Goal: Information Seeking & Learning: Learn about a topic

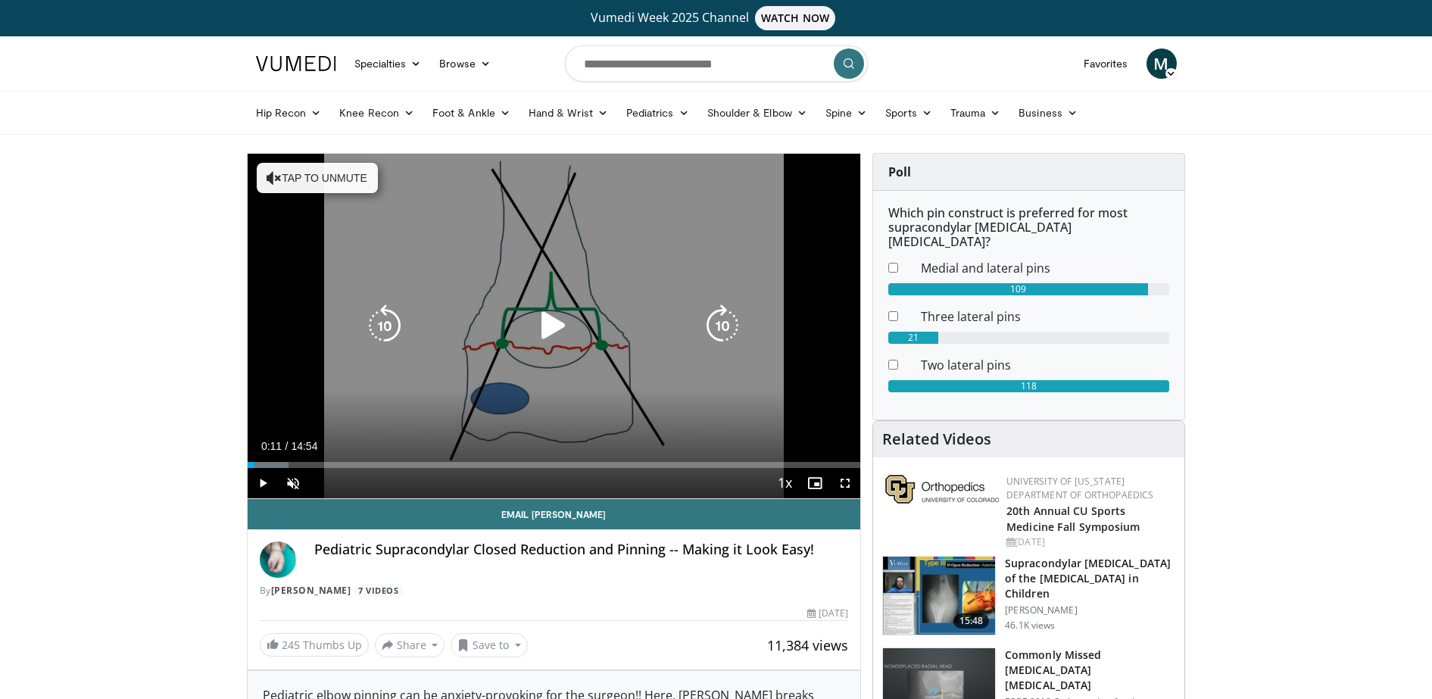
click at [555, 336] on icon "Video Player" at bounding box center [553, 325] width 42 height 42
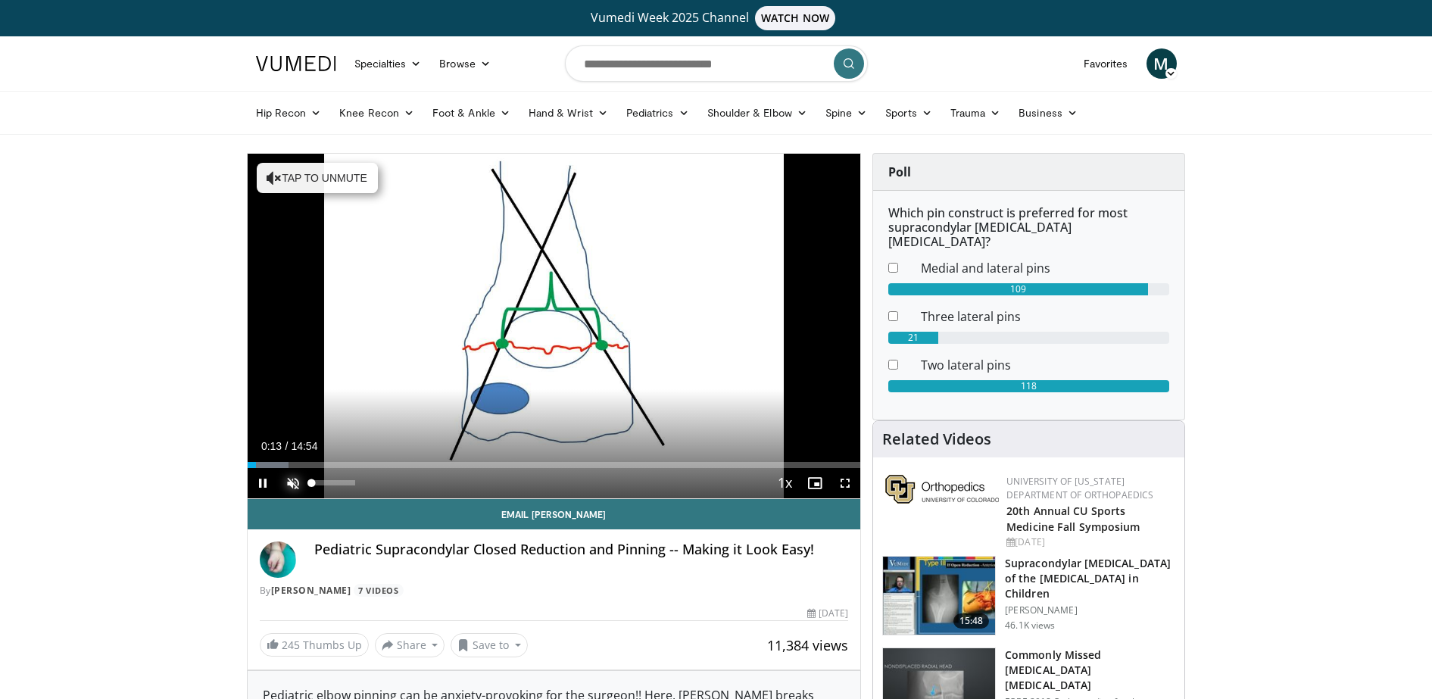
click at [295, 481] on span "Video Player" at bounding box center [293, 483] width 30 height 30
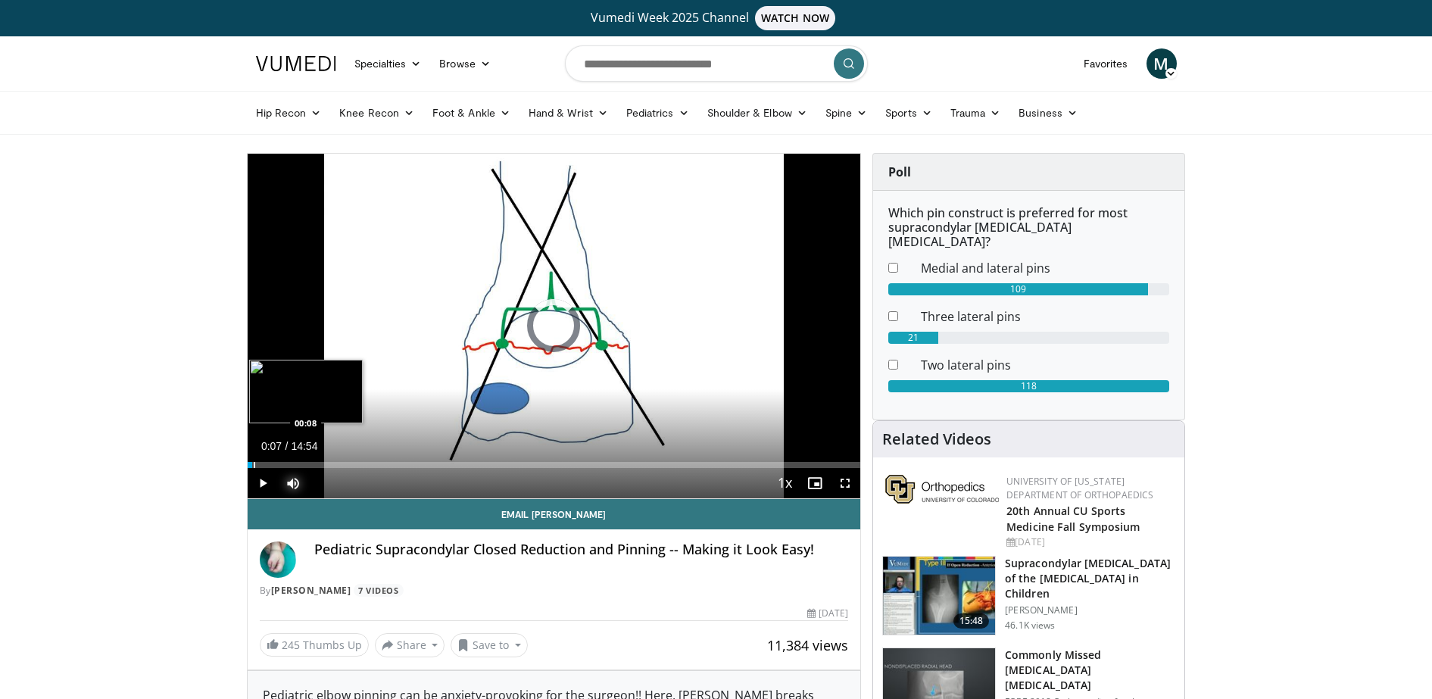
click at [252, 460] on div "Loaded : 0.00% 00:07 00:08" at bounding box center [554, 461] width 613 height 14
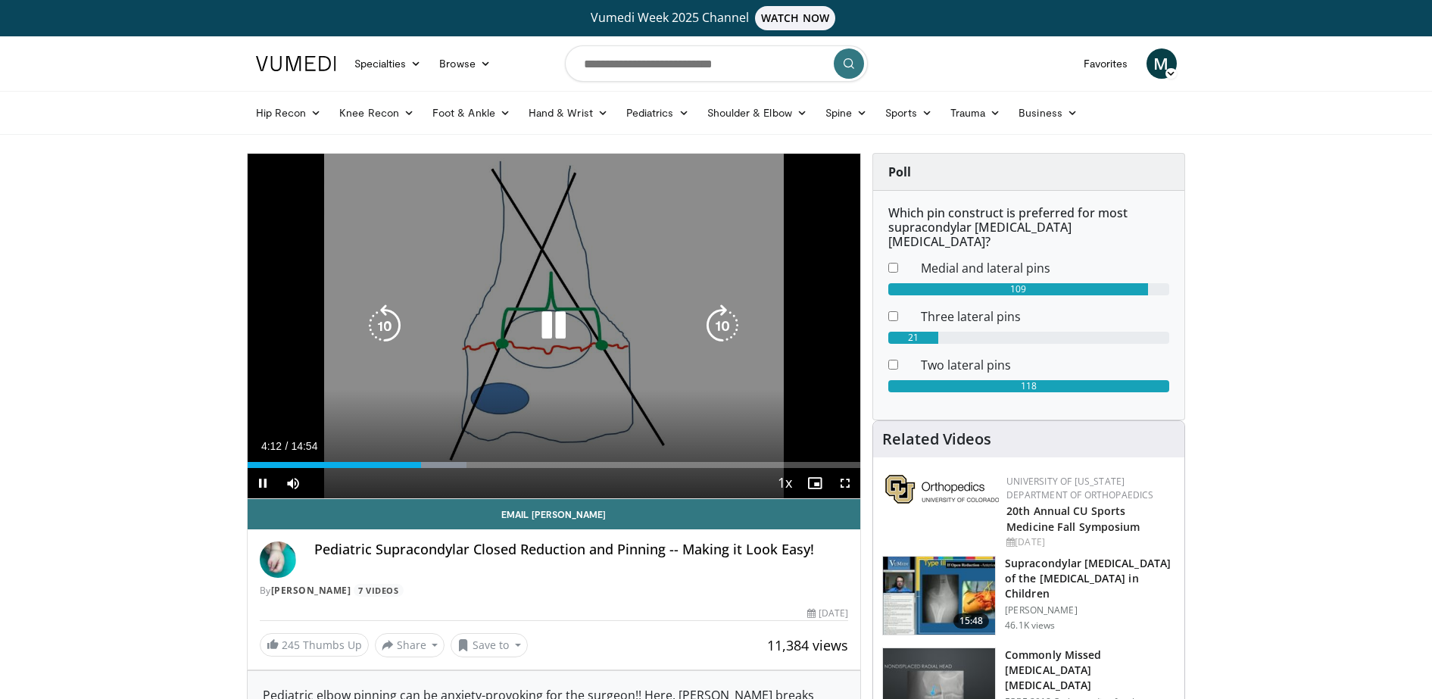
click at [406, 326] on icon "Video Player" at bounding box center [385, 325] width 42 height 42
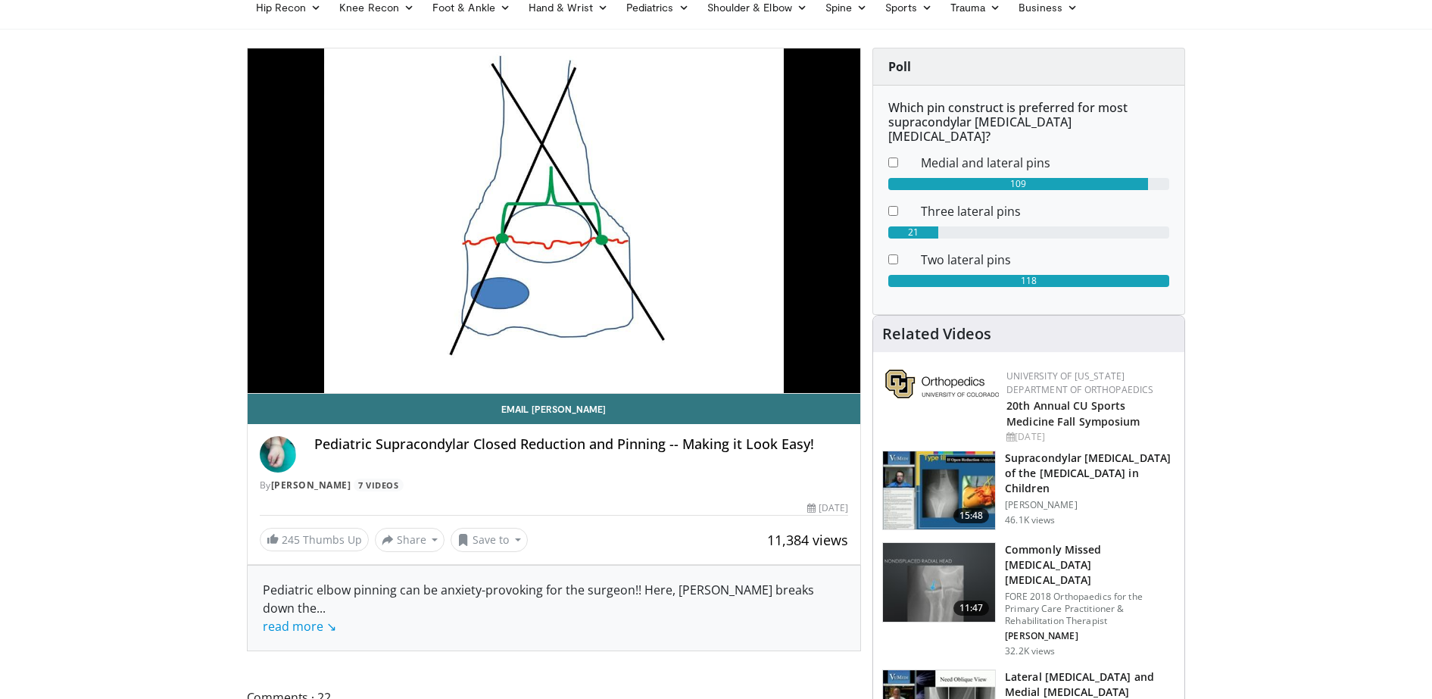
scroll to position [107, 0]
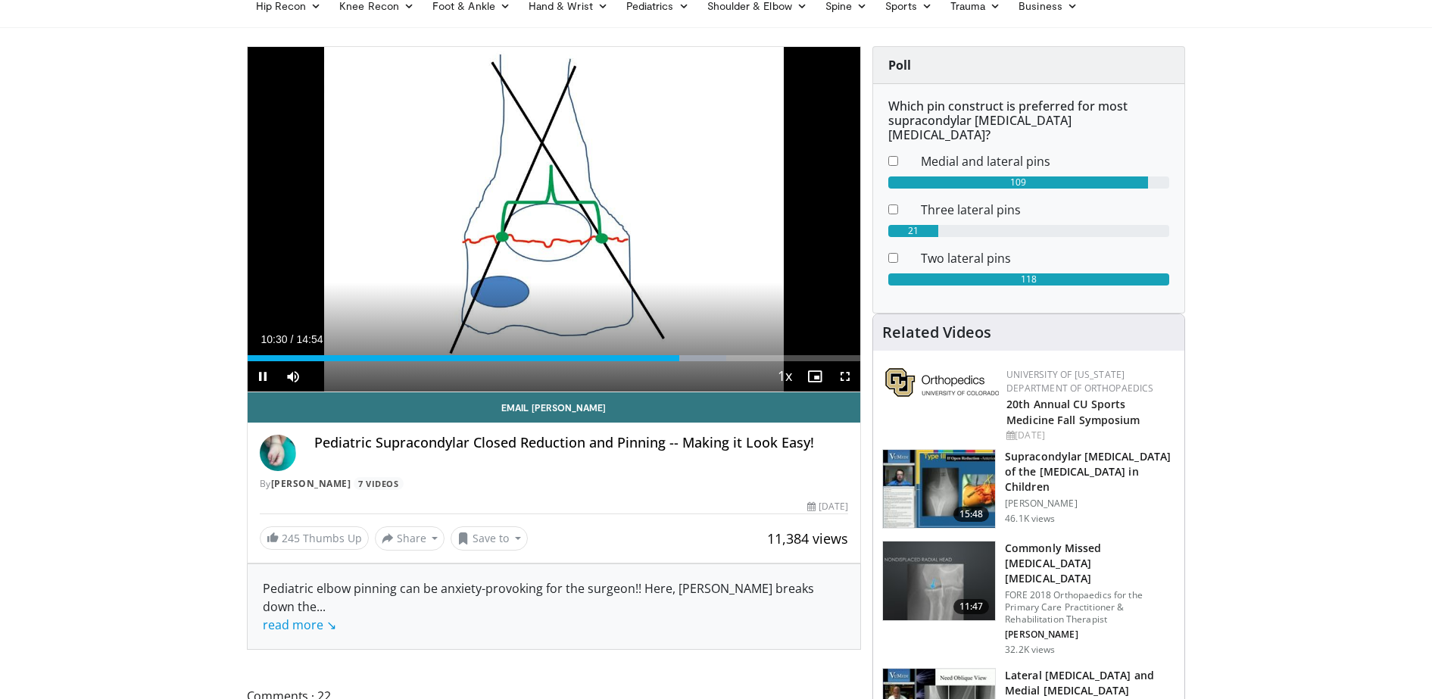
click at [705, 363] on div "Current Time 10:30 / Duration 14:54 Pause Skip Backward Skip Forward Mute 0% Lo…" at bounding box center [554, 376] width 613 height 30
click at [707, 355] on div "Progress Bar" at bounding box center [708, 358] width 2 height 6
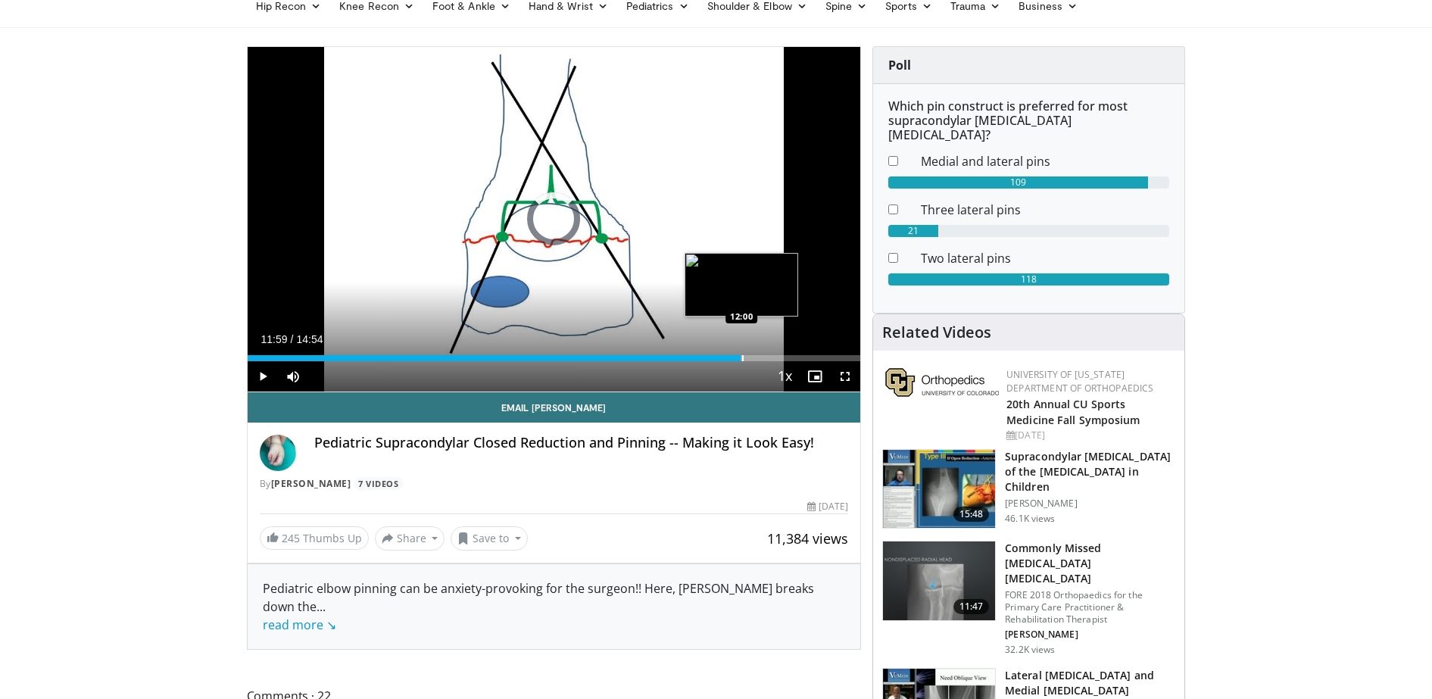
click at [742, 355] on div "Progress Bar" at bounding box center [743, 358] width 2 height 6
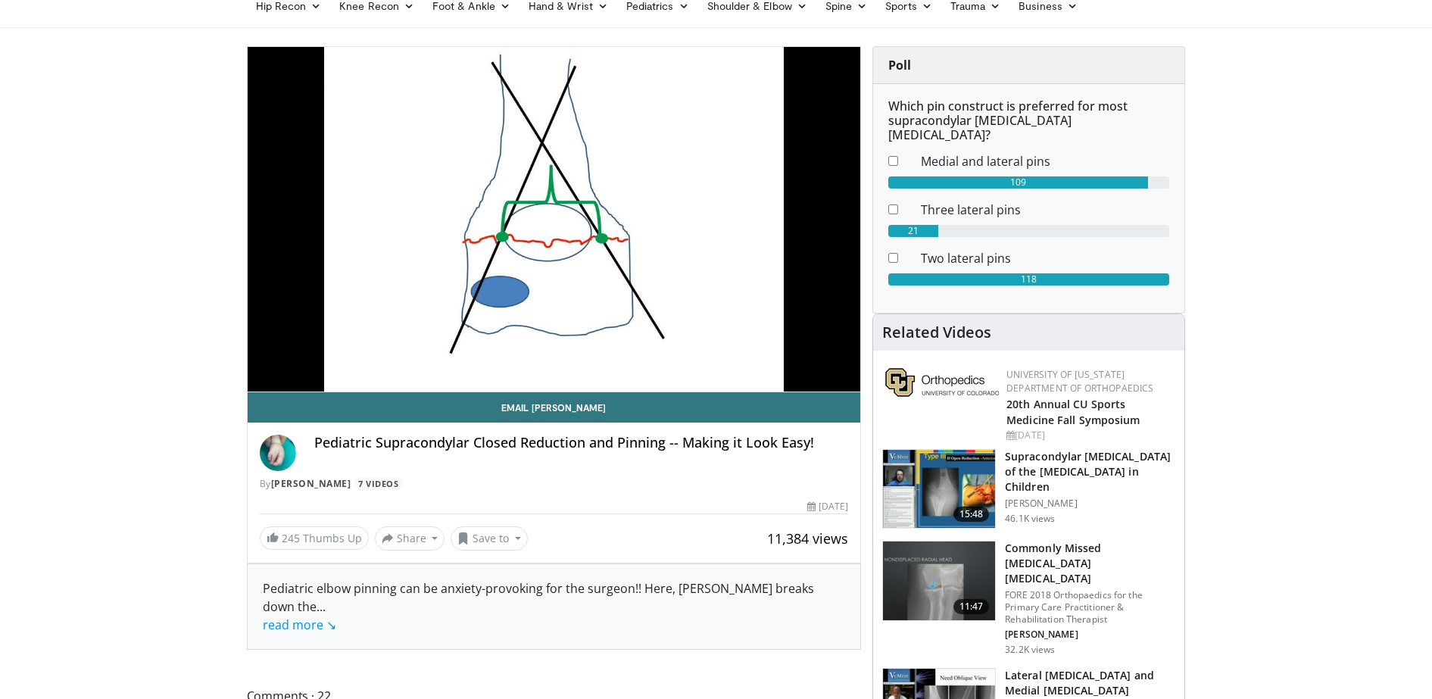
click at [710, 359] on video-js "**********" at bounding box center [554, 219] width 613 height 345
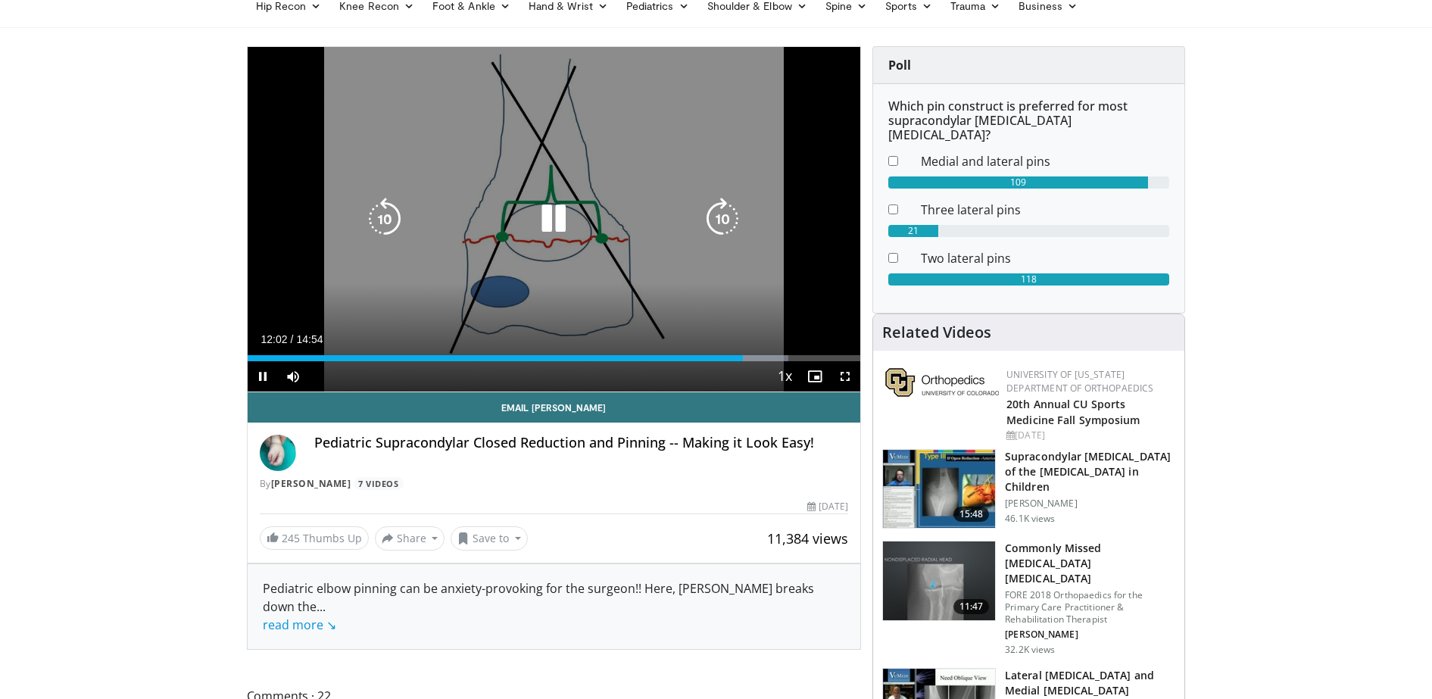
click at [407, 215] on div "Video Player" at bounding box center [554, 219] width 368 height 30
drag, startPoint x: 407, startPoint y: 215, endPoint x: 383, endPoint y: 223, distance: 24.9
click at [383, 223] on icon "Video Player" at bounding box center [385, 219] width 42 height 42
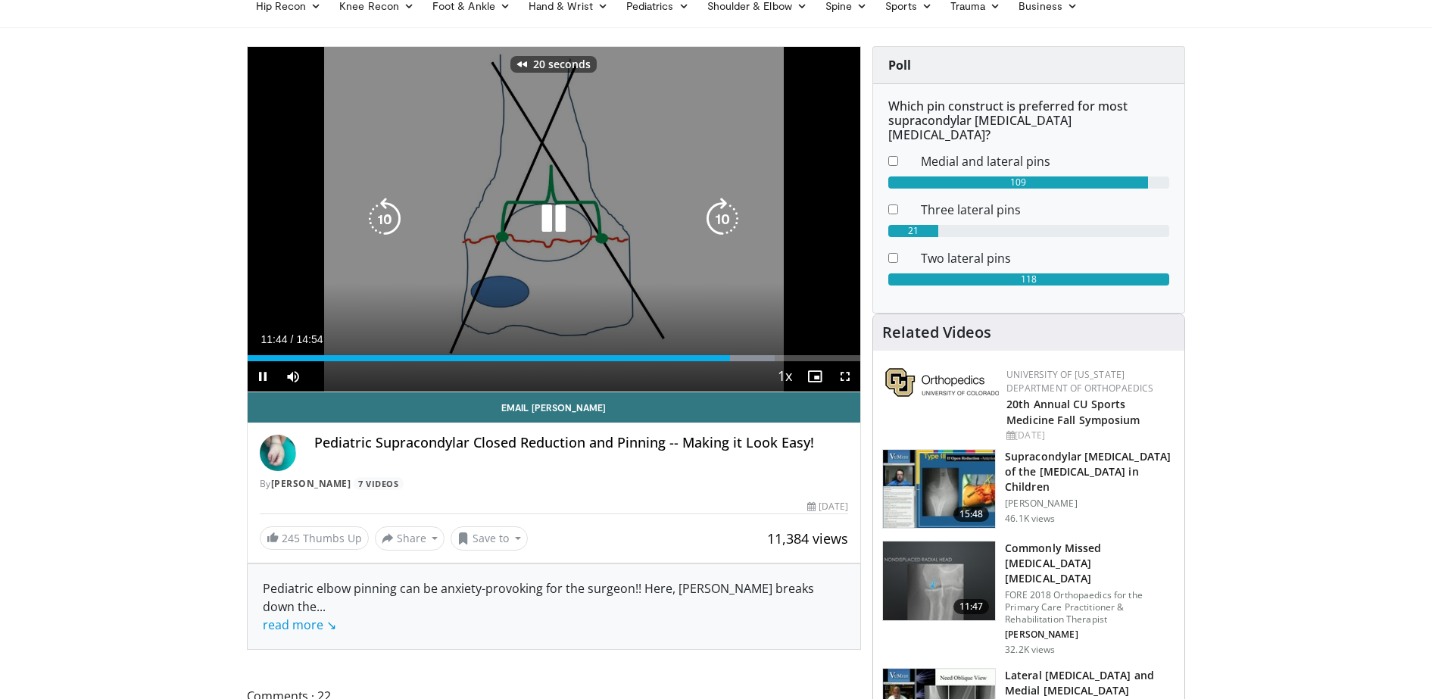
click at [383, 223] on div "20 seconds Tap to unmute" at bounding box center [554, 219] width 613 height 345
click at [383, 223] on icon "Video Player" at bounding box center [385, 219] width 42 height 42
click at [392, 225] on icon "Video Player" at bounding box center [385, 219] width 42 height 42
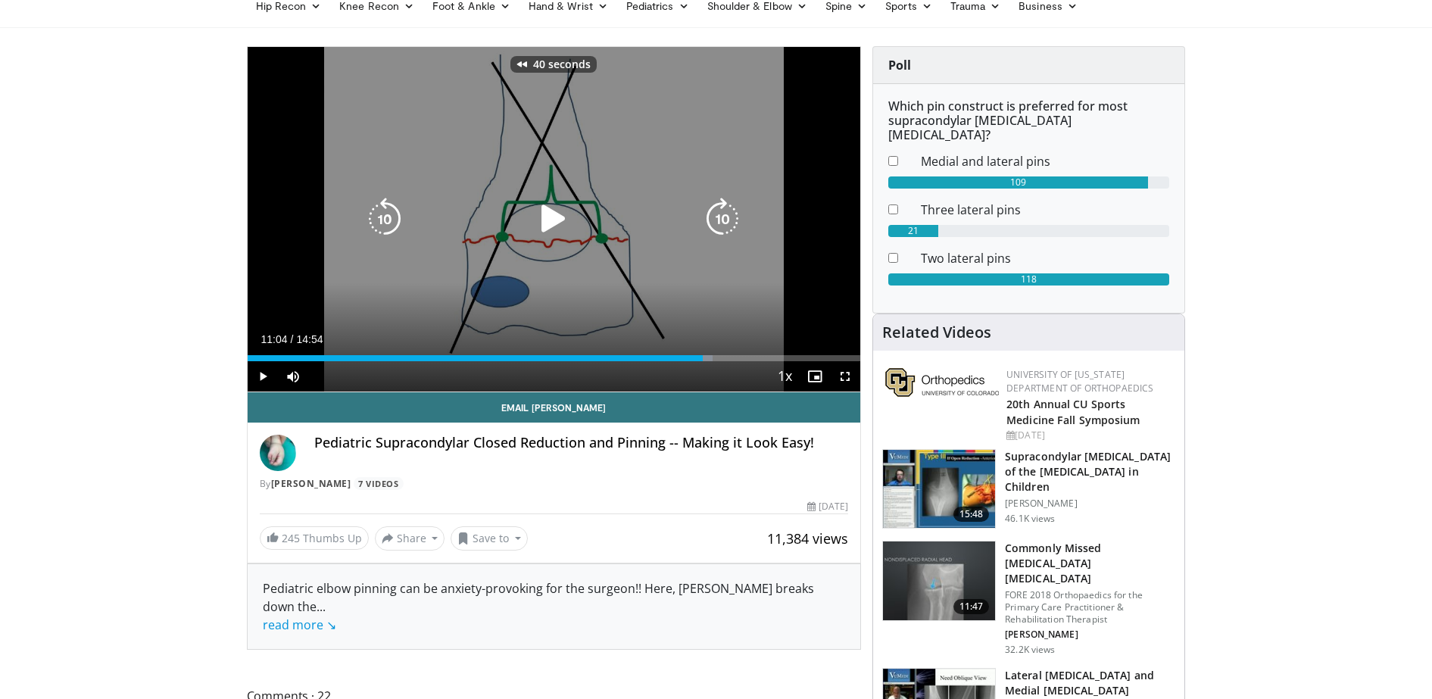
click at [584, 229] on div "Video Player" at bounding box center [554, 219] width 368 height 30
click at [544, 204] on icon "Video Player" at bounding box center [553, 219] width 42 height 42
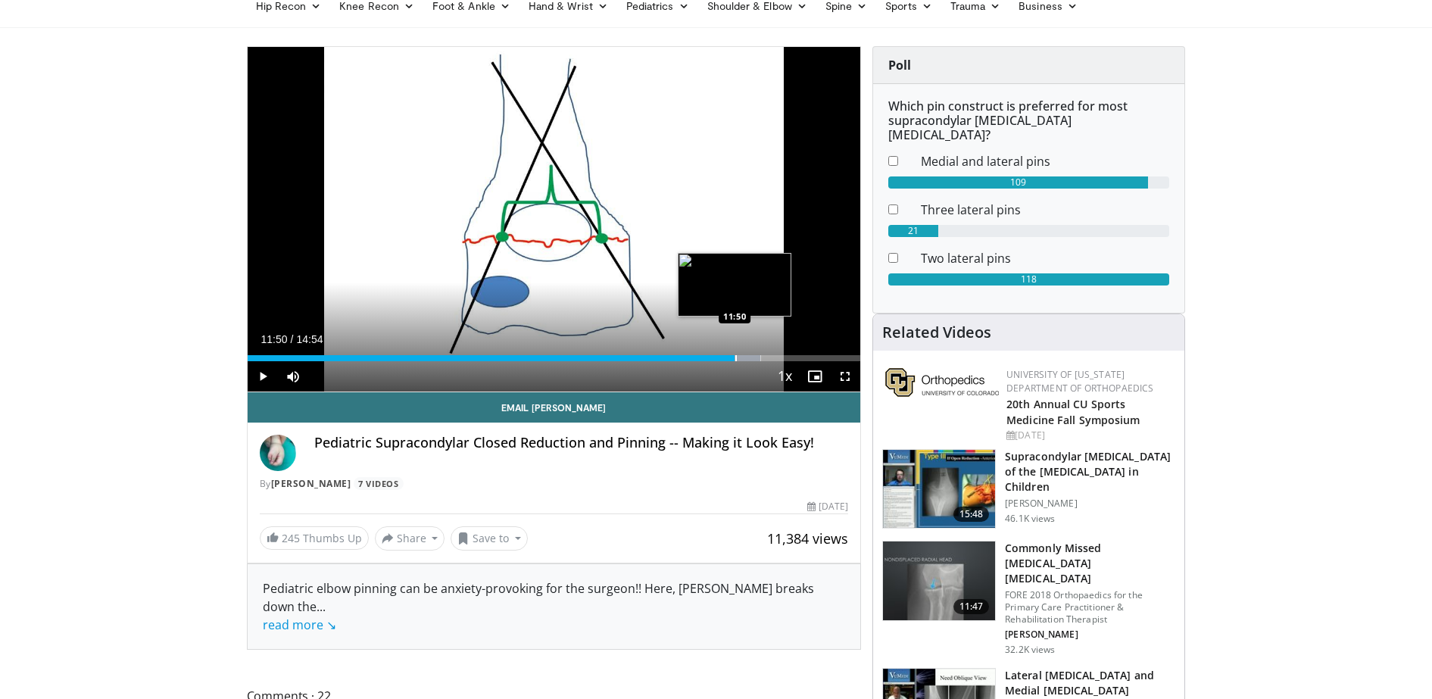
click at [735, 356] on div "Loaded : 83.74% 11:50 11:50" at bounding box center [554, 358] width 613 height 6
click at [745, 353] on div "Loaded : 87.09% 11:51 12:06" at bounding box center [554, 354] width 613 height 14
click at [759, 357] on div "Progress Bar" at bounding box center [760, 358] width 2 height 6
click at [777, 359] on div "Progress Bar" at bounding box center [778, 358] width 2 height 6
click at [791, 360] on div "Progress Bar" at bounding box center [792, 358] width 2 height 6
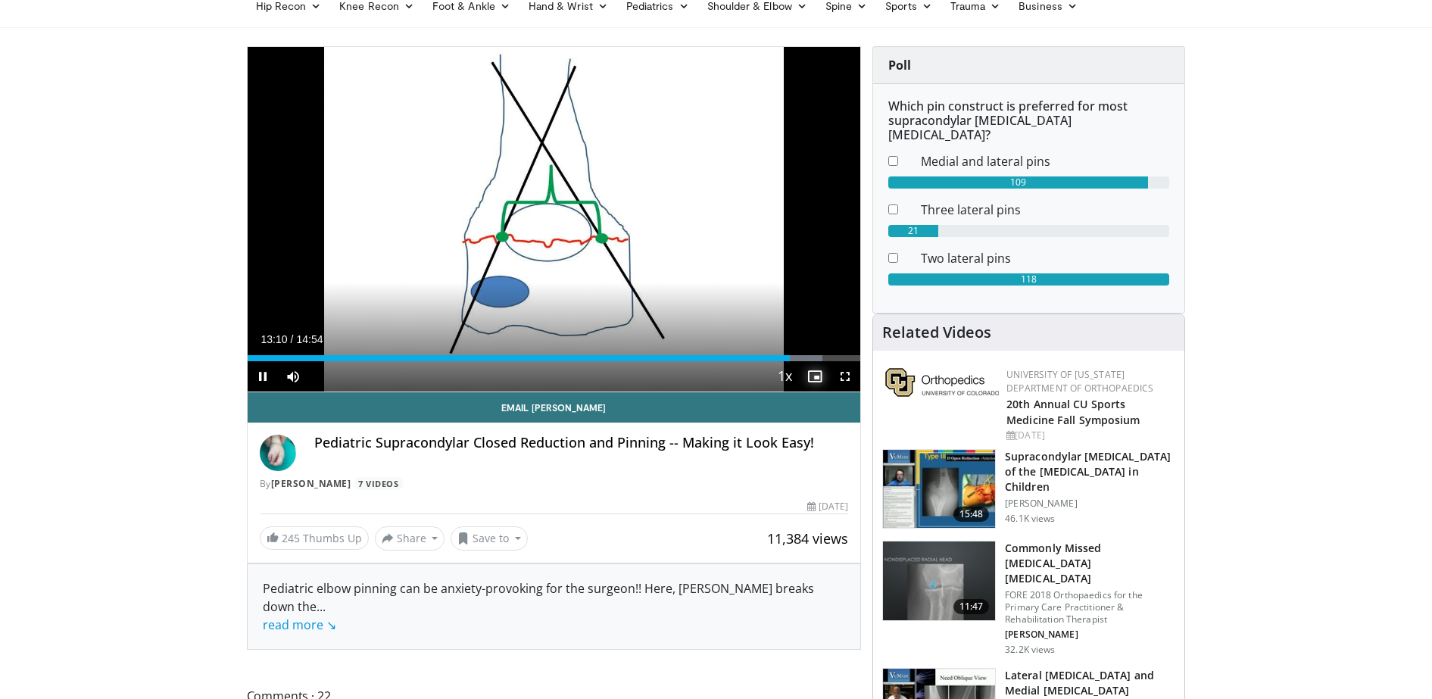
click at [809, 361] on span "Video Player" at bounding box center [815, 376] width 30 height 30
click at [818, 357] on div "Progress Bar" at bounding box center [819, 358] width 2 height 6
click at [819, 357] on div "Progress Bar" at bounding box center [820, 358] width 2 height 6
click at [823, 374] on span "Video Player" at bounding box center [815, 376] width 30 height 30
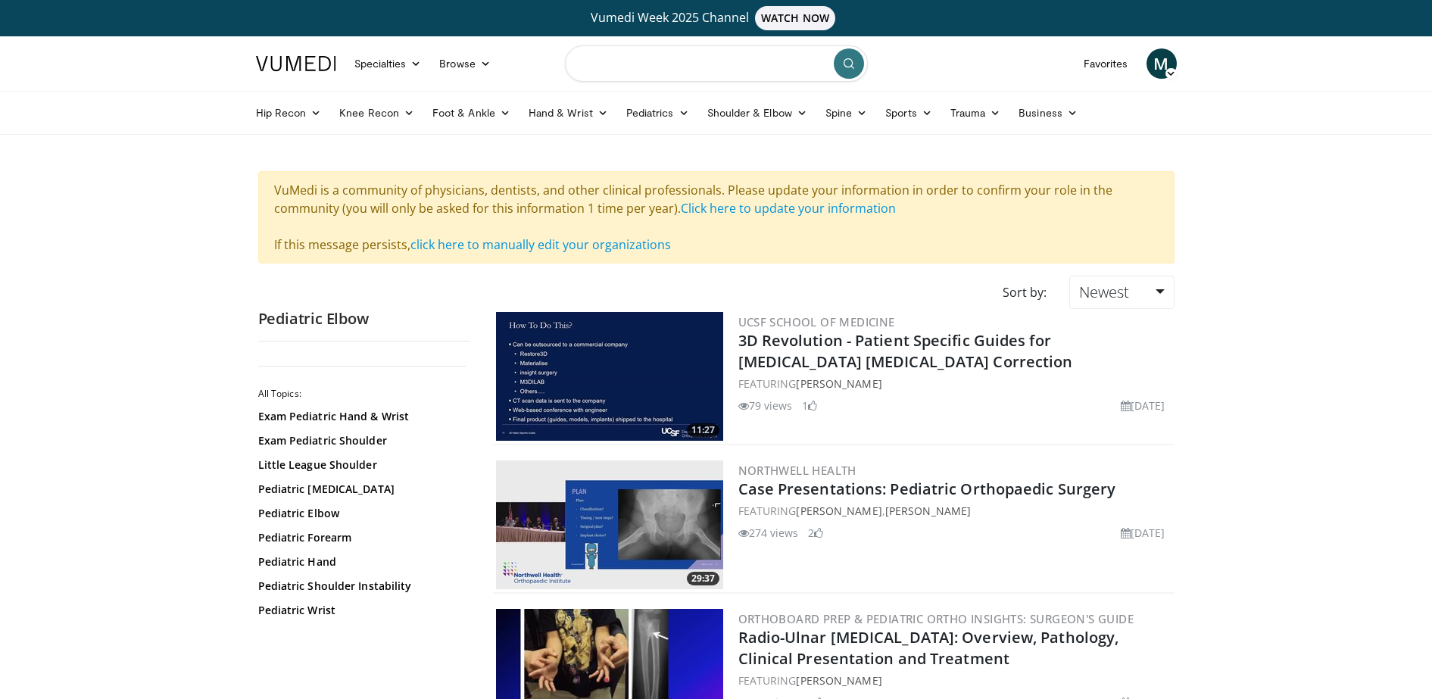
click at [719, 71] on input "Search topics, interventions" at bounding box center [716, 63] width 303 height 36
type input "**********"
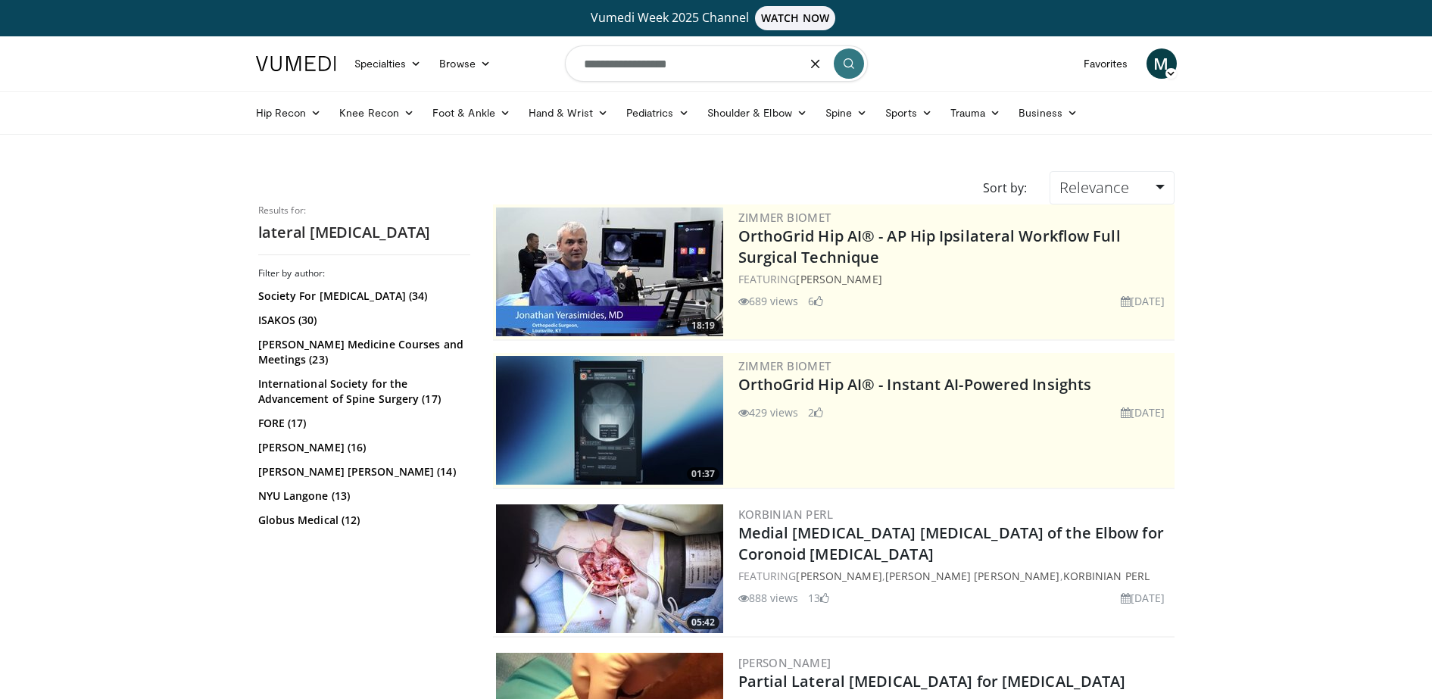
click at [714, 73] on input "**********" at bounding box center [716, 63] width 303 height 36
type input "**********"
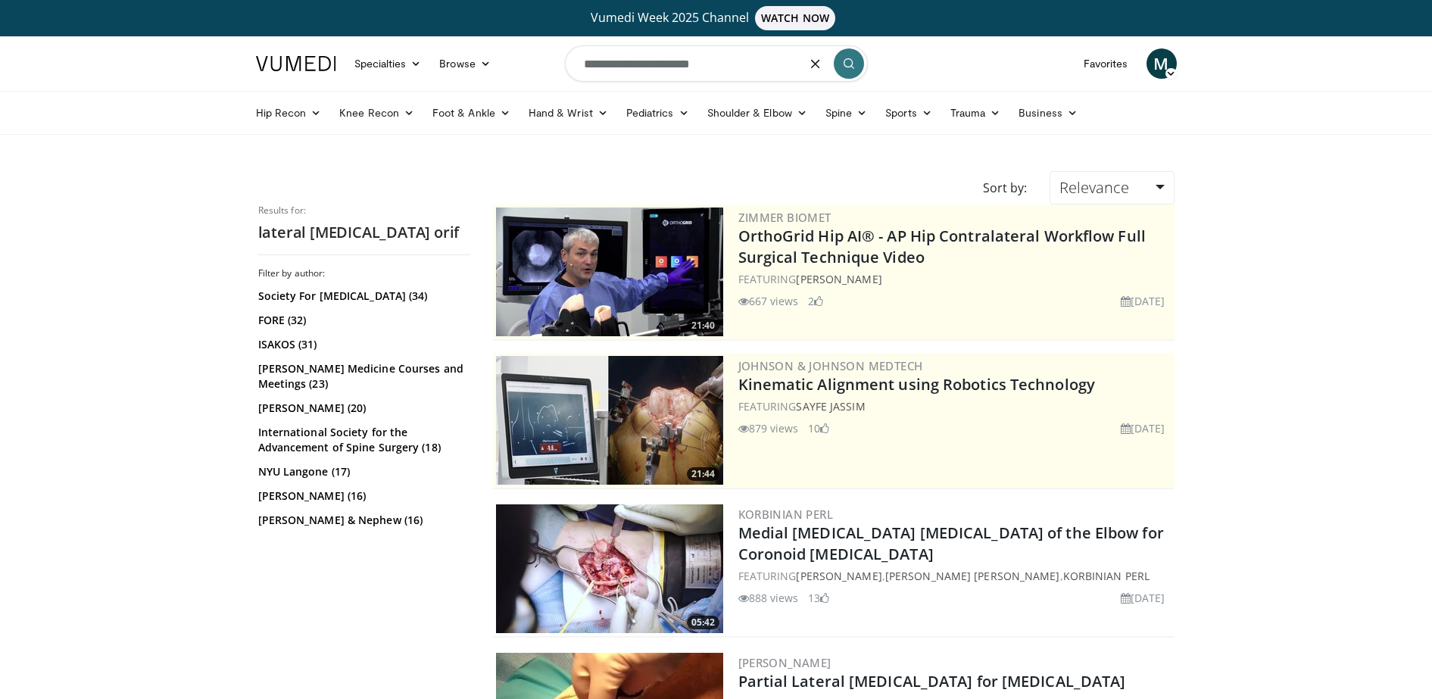
drag, startPoint x: 717, startPoint y: 58, endPoint x: 682, endPoint y: 65, distance: 35.5
click at [682, 65] on input "**********" at bounding box center [716, 63] width 303 height 36
type input "**********"
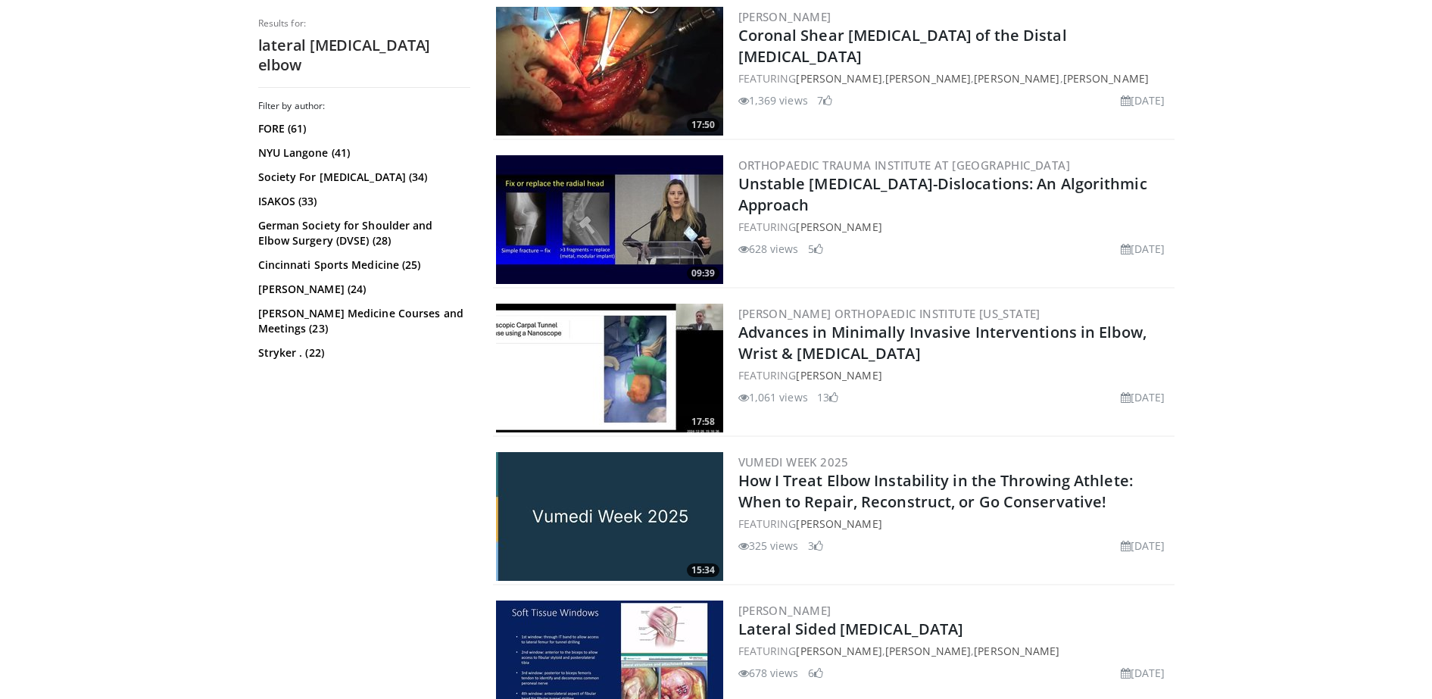
scroll to position [2731, 0]
